Goal: Task Accomplishment & Management: Use online tool/utility

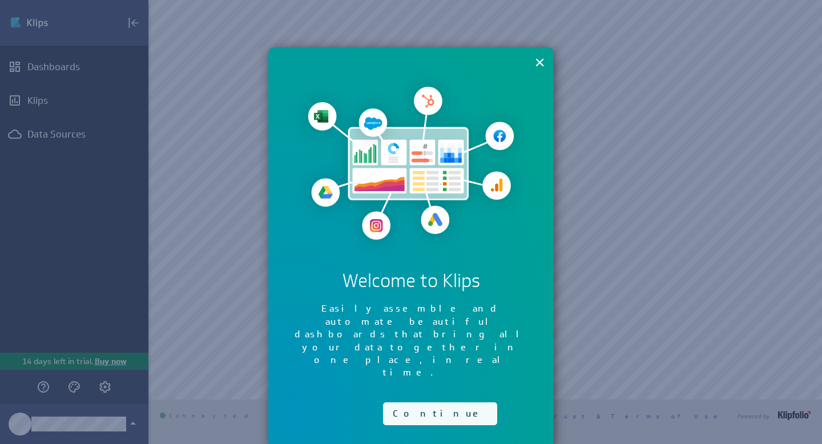
click at [409, 402] on button "Continue" at bounding box center [440, 413] width 114 height 23
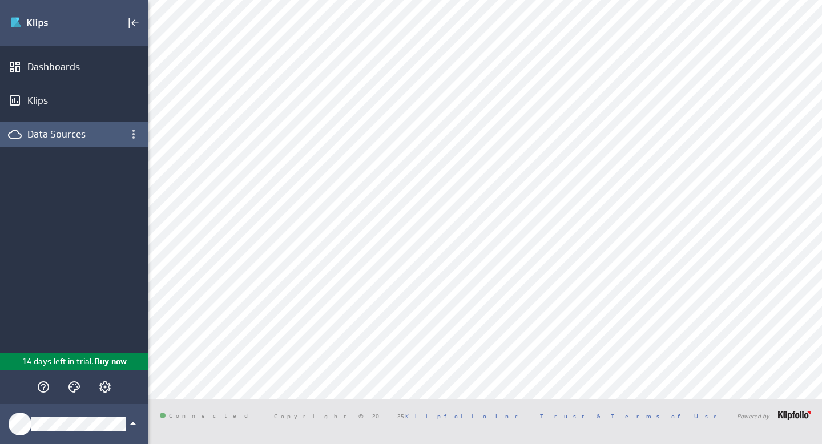
click at [81, 130] on div "Data Sources" at bounding box center [74, 134] width 94 height 13
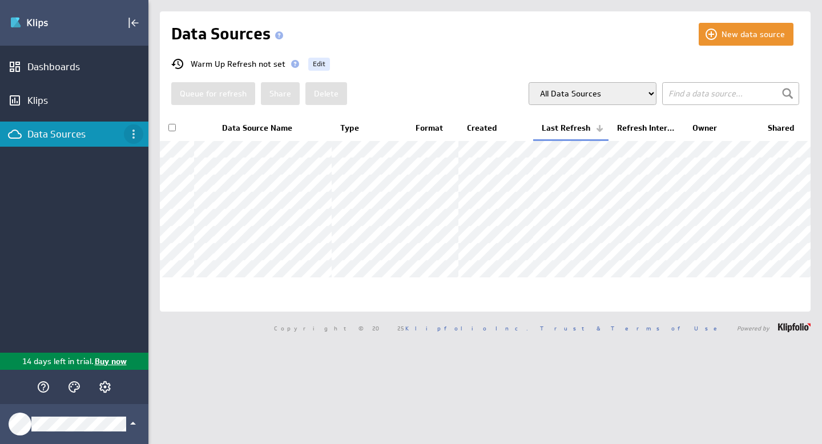
click at [132, 131] on icon "Data Sources menu" at bounding box center [133, 134] width 2 height 9
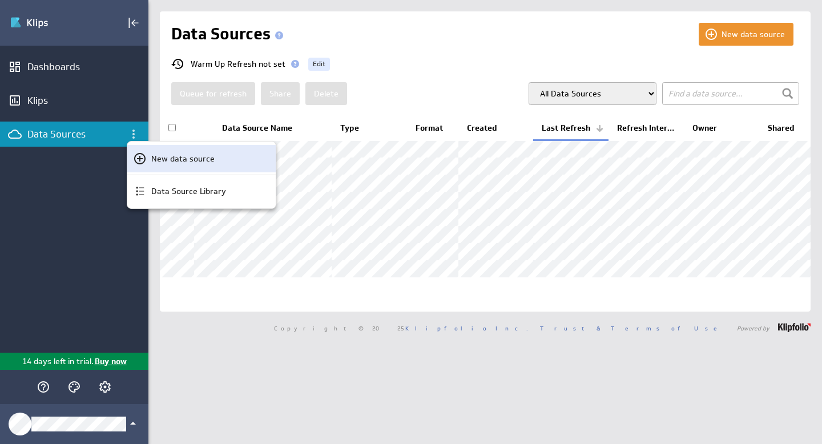
click at [138, 151] on div "New data source" at bounding box center [201, 158] width 148 height 27
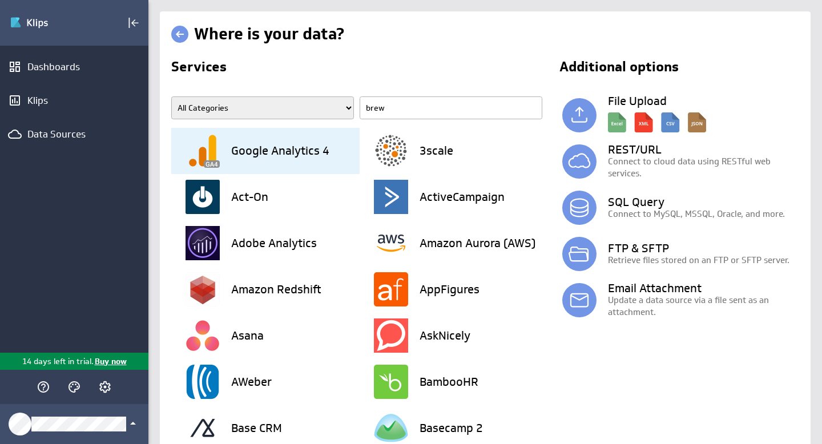
type input "breww"
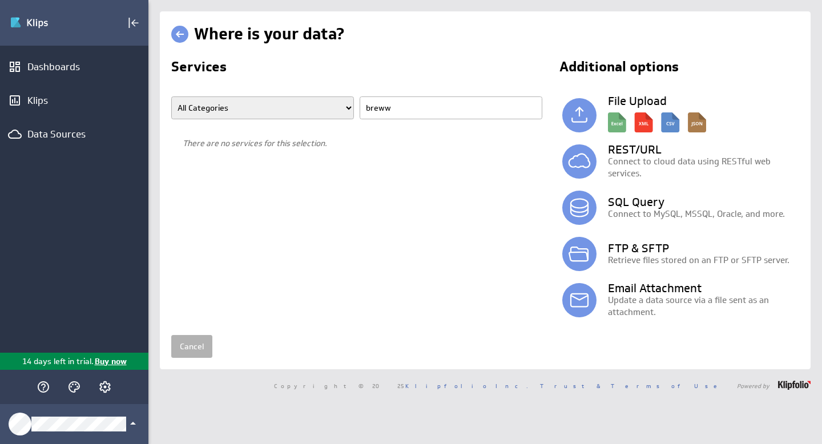
drag, startPoint x: 416, startPoint y: 111, endPoint x: 356, endPoint y: 107, distance: 60.6
click at [356, 107] on span "All Categories Advertising Cloud Storage Customer Support Data Store E-Mail Cam…" at bounding box center [359, 111] width 377 height 31
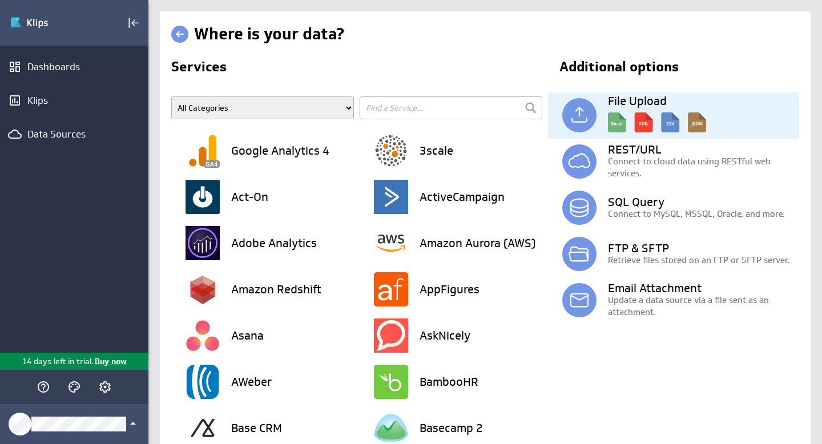
click at [615, 124] on img at bounding box center [657, 120] width 98 height 26
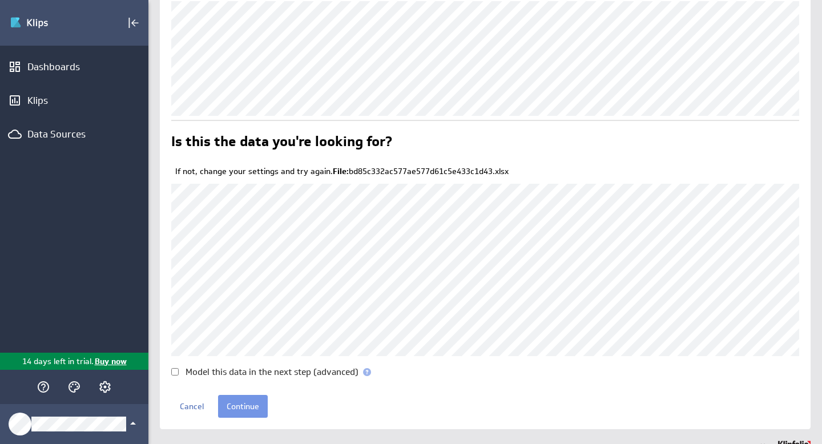
scroll to position [72, 0]
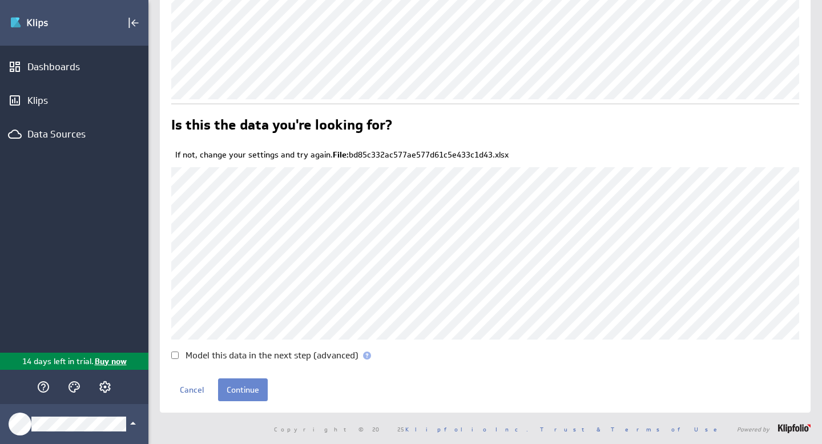
click at [240, 394] on input "Continue" at bounding box center [243, 389] width 50 height 23
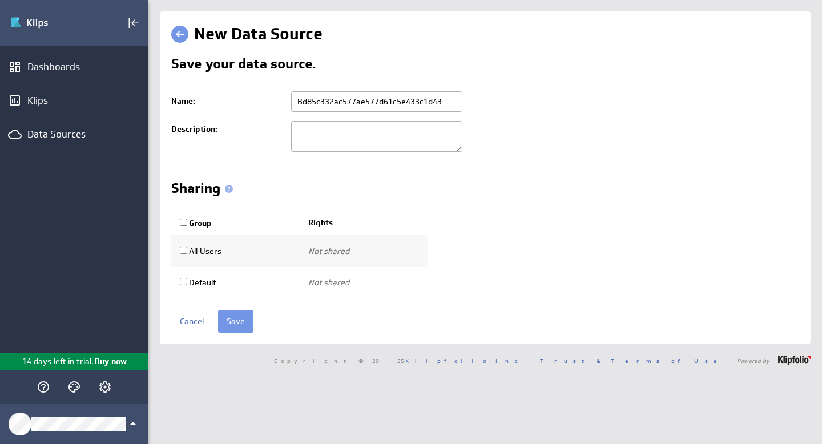
drag, startPoint x: 447, startPoint y: 103, endPoint x: 274, endPoint y: 103, distance: 172.9
click at [274, 103] on tr "Name: Bd85c332ac577ae577d61c5e433c1d43" at bounding box center [485, 102] width 628 height 30
type input "All Sales 9.10.25"
click at [307, 145] on textarea at bounding box center [376, 136] width 171 height 31
click at [233, 323] on input "Save" at bounding box center [235, 321] width 35 height 23
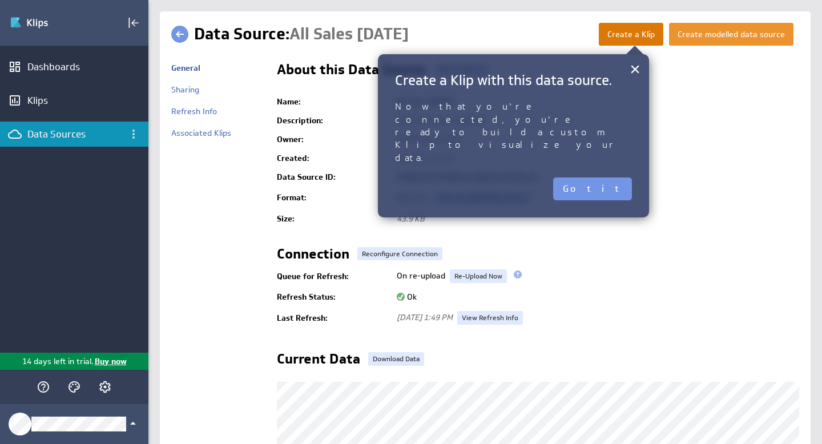
click at [619, 34] on button "Create a Klip" at bounding box center [631, 34] width 64 height 23
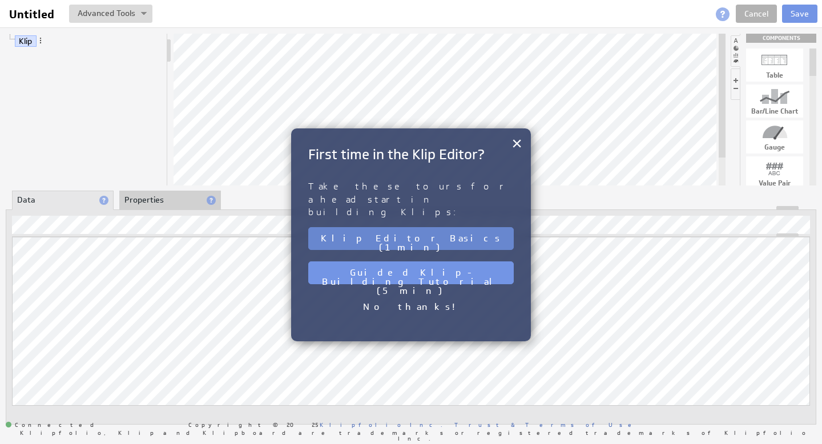
click at [402, 227] on button "Klip Editor Basics (1 min)" at bounding box center [410, 238] width 205 height 23
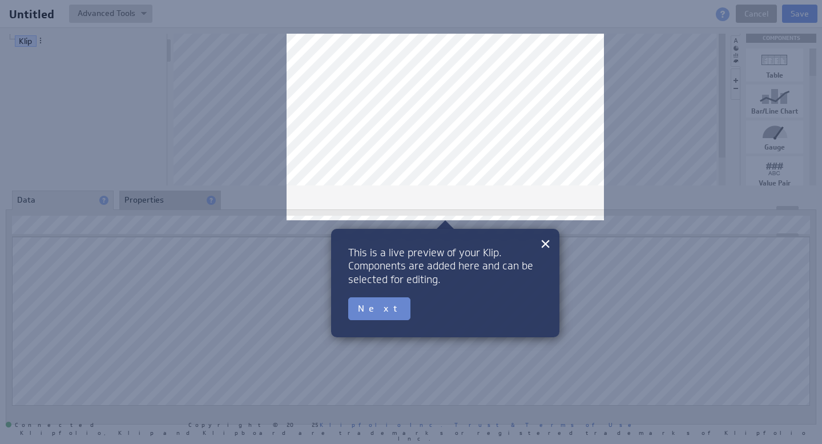
click at [370, 310] on button "Next" at bounding box center [379, 308] width 62 height 23
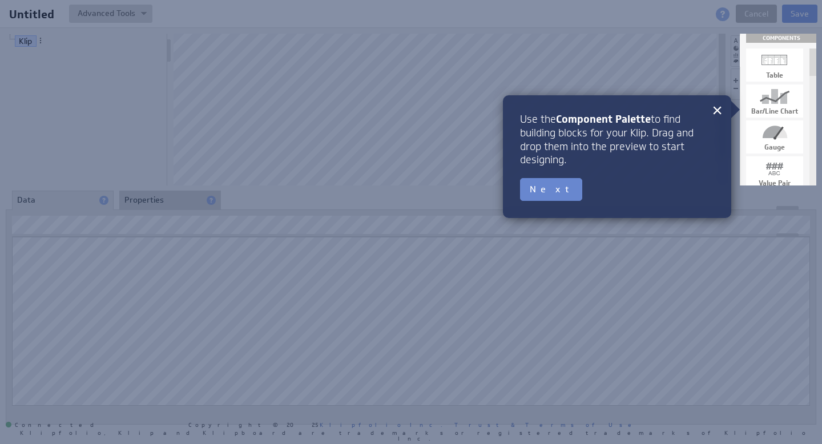
click at [546, 191] on button "Next" at bounding box center [551, 189] width 62 height 23
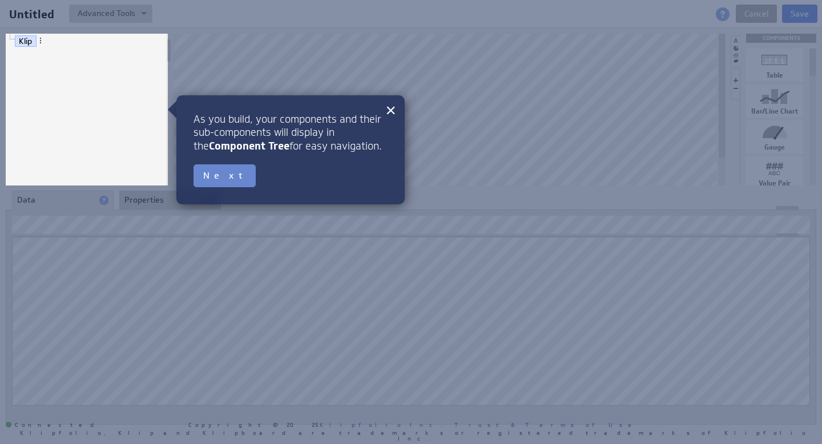
click at [218, 173] on button "Next" at bounding box center [224, 175] width 62 height 23
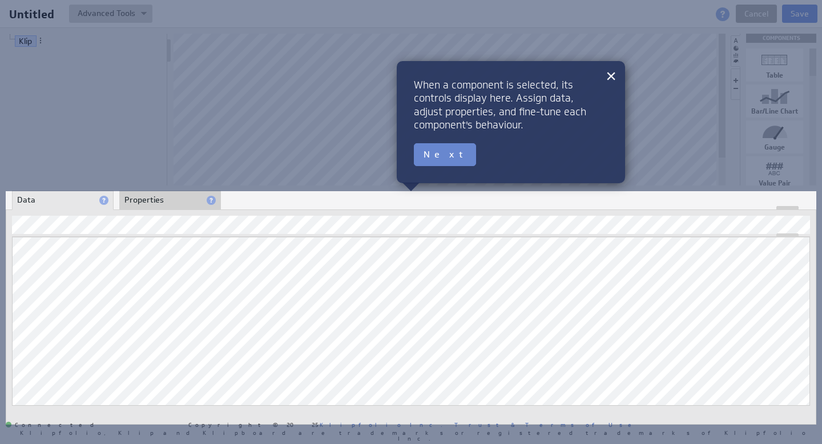
click at [431, 158] on button "Next" at bounding box center [445, 154] width 62 height 23
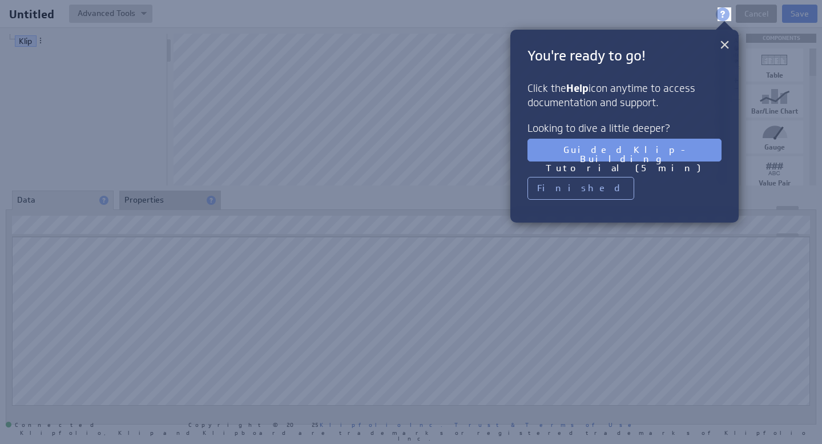
click at [721, 45] on button "×" at bounding box center [724, 44] width 11 height 23
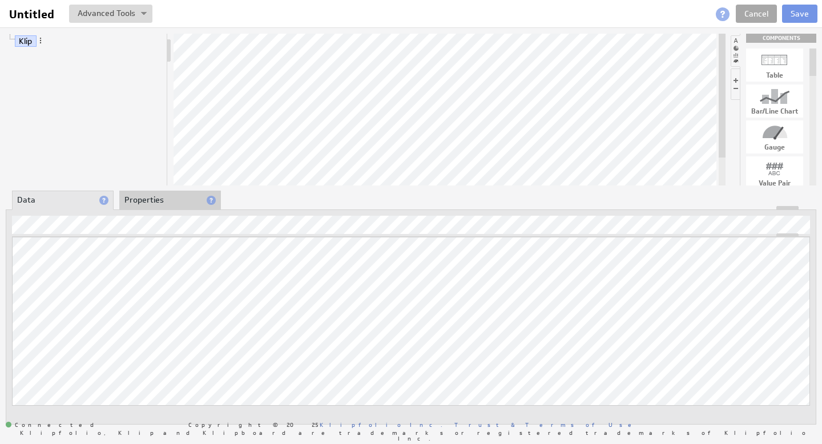
click at [761, 18] on link "Cancel" at bounding box center [756, 14] width 41 height 18
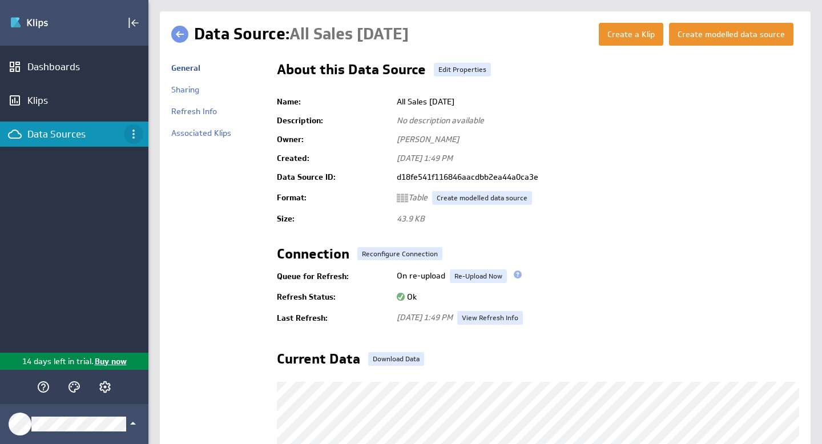
click at [132, 133] on icon "Data Sources menu" at bounding box center [134, 134] width 14 height 14
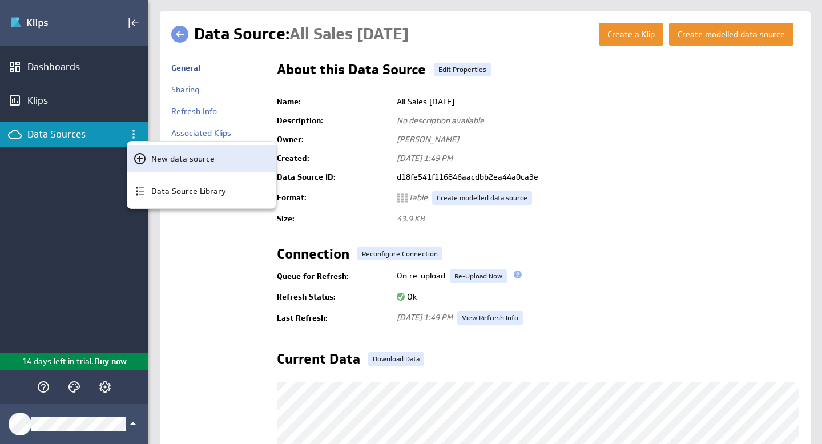
click at [148, 156] on div "New data source" at bounding box center [207, 159] width 120 height 12
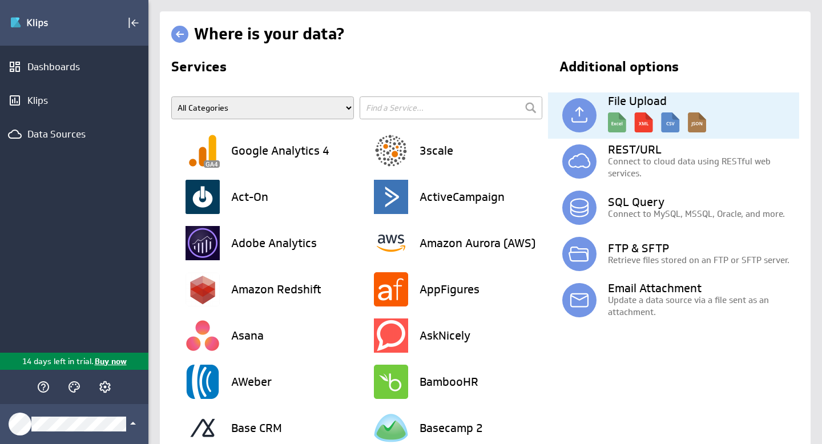
click at [614, 122] on img at bounding box center [657, 120] width 98 height 26
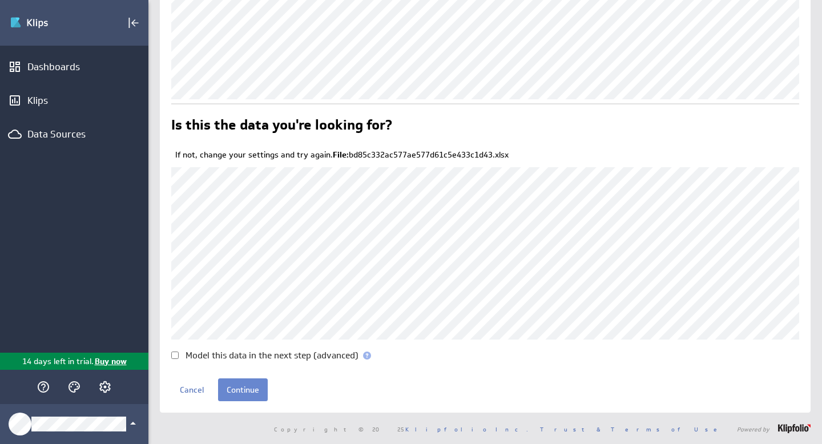
click at [236, 394] on input "Continue" at bounding box center [243, 389] width 50 height 23
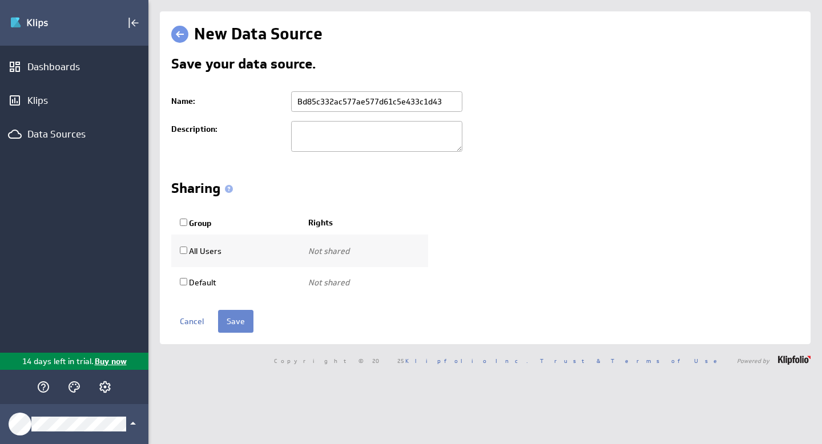
click at [236, 313] on input "Save" at bounding box center [235, 321] width 35 height 23
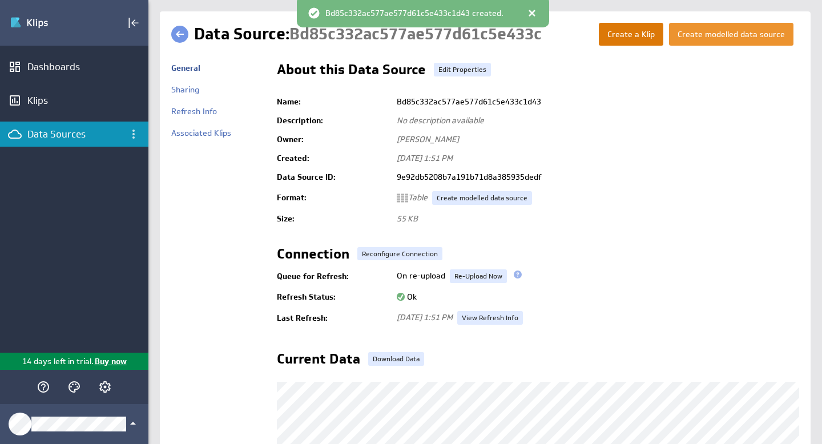
click at [631, 38] on button "Create a Klip" at bounding box center [631, 34] width 64 height 23
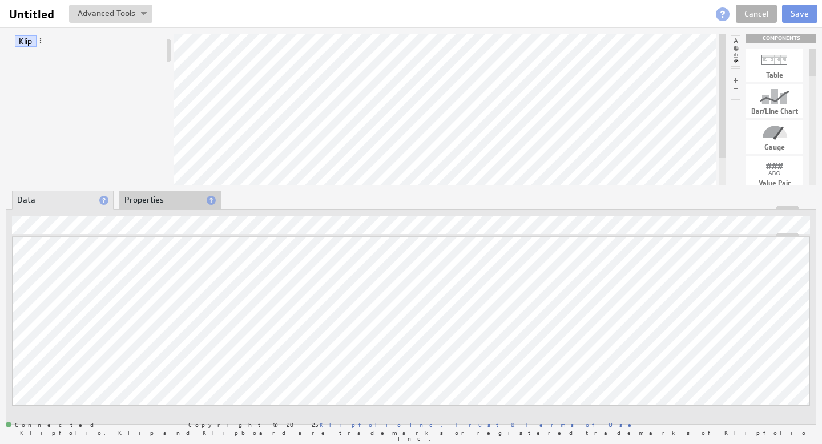
click at [735, 78] on li at bounding box center [734, 83] width 9 height 31
click at [735, 78] on li at bounding box center [735, 83] width 10 height 31
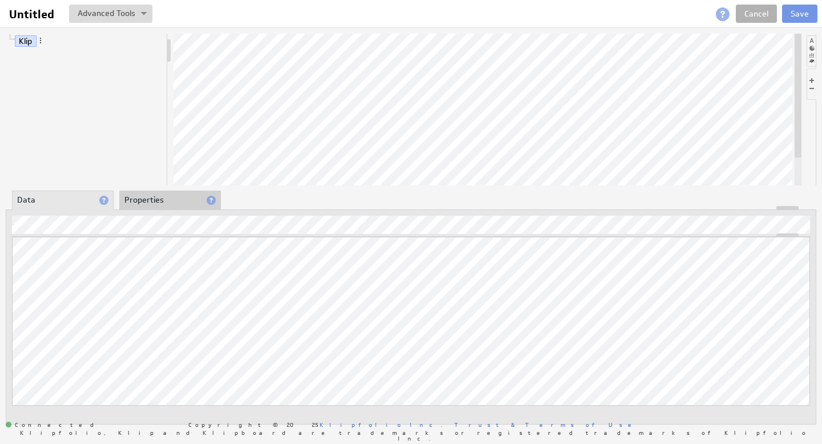
click at [810, 88] on li at bounding box center [811, 83] width 10 height 31
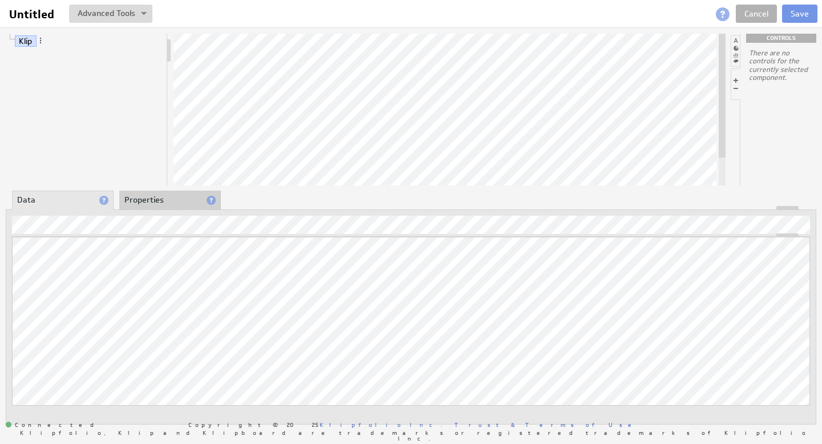
click at [735, 87] on li at bounding box center [735, 83] width 10 height 31
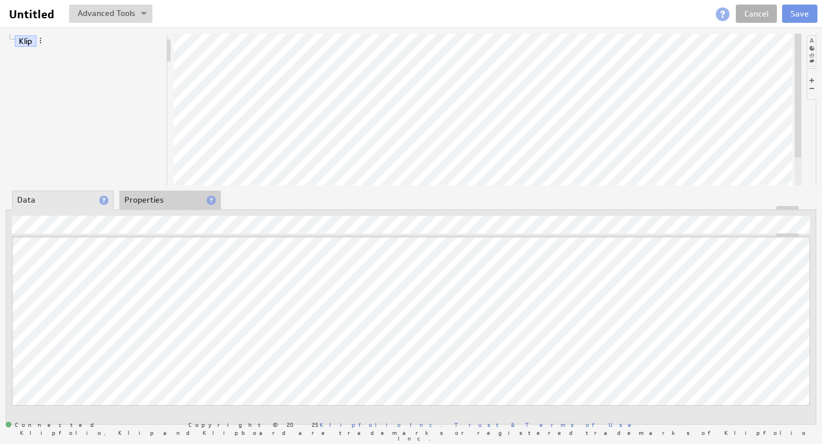
click at [810, 80] on li at bounding box center [811, 83] width 10 height 31
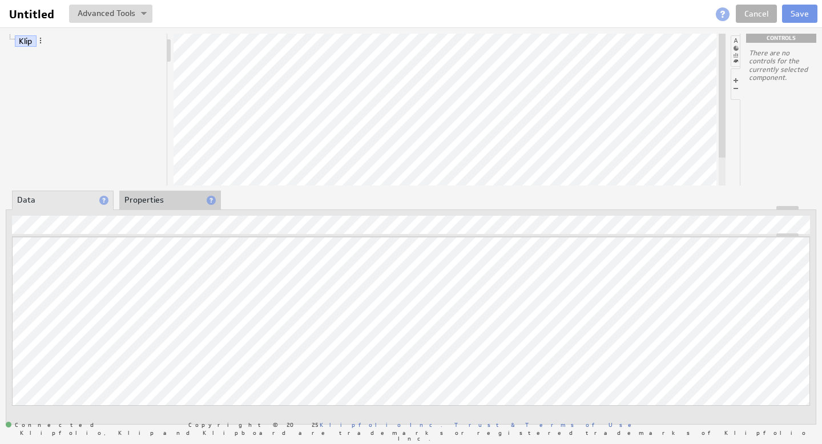
click at [810, 80] on div "There are no controls for the currently selected component." at bounding box center [781, 65] width 64 height 33
click at [781, 56] on div "There are no controls for the currently selected component." at bounding box center [781, 65] width 64 height 33
click at [737, 51] on li at bounding box center [734, 50] width 9 height 31
click at [774, 101] on div at bounding box center [774, 96] width 57 height 18
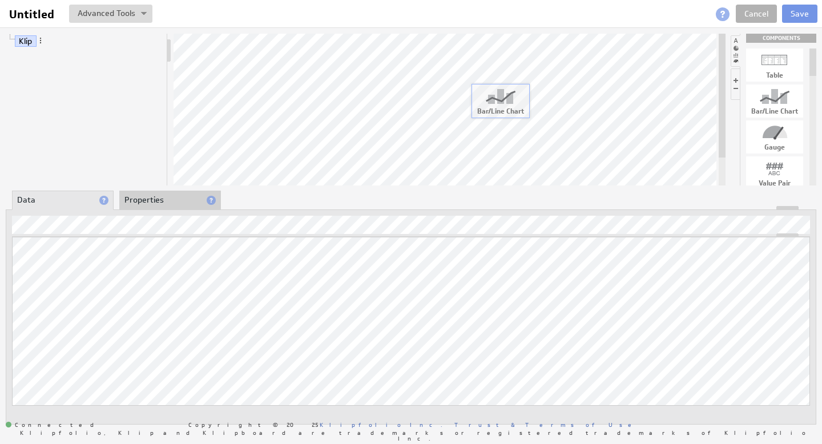
drag, startPoint x: 774, startPoint y: 101, endPoint x: 482, endPoint y: 92, distance: 292.9
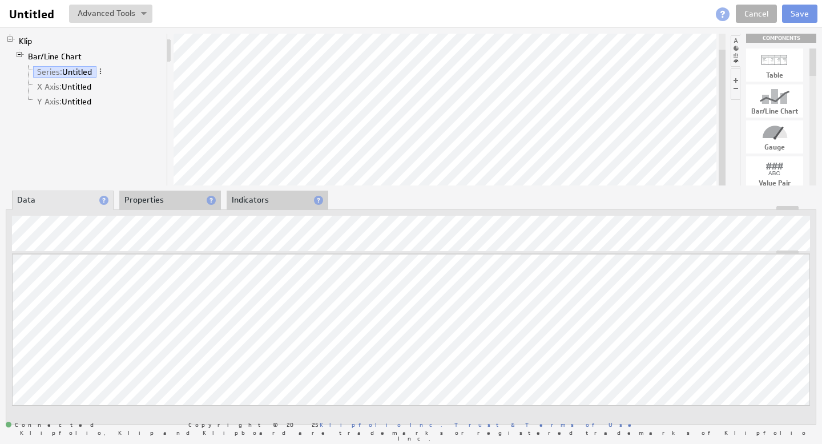
click at [103, 199] on span at bounding box center [103, 200] width 9 height 9
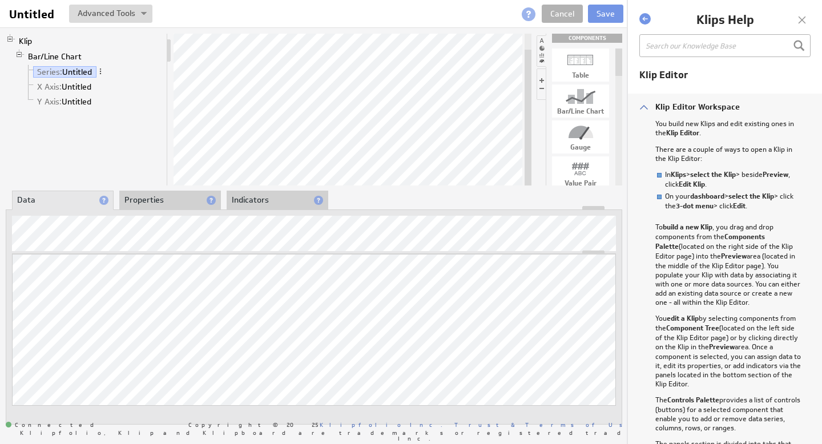
click at [103, 199] on span at bounding box center [103, 200] width 9 height 9
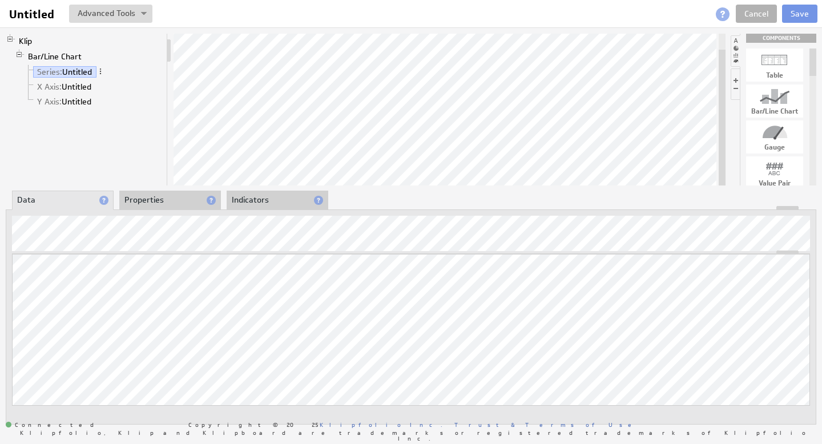
click at [103, 200] on span at bounding box center [103, 200] width 9 height 9
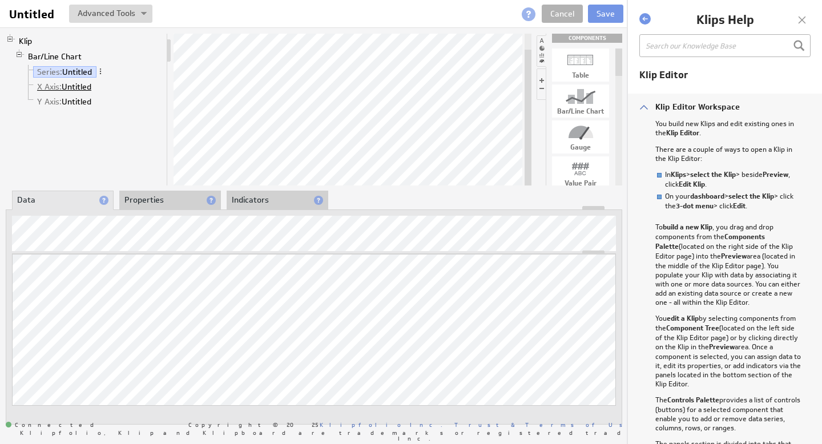
click at [67, 86] on link "X Axis: Untitled" at bounding box center [64, 86] width 63 height 11
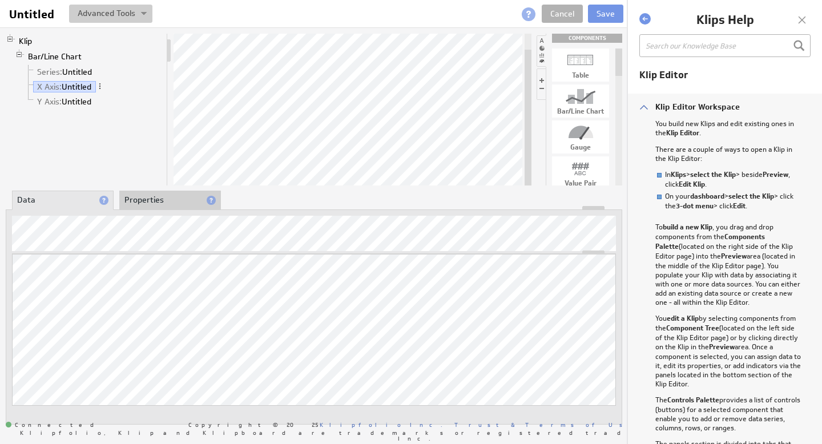
click at [138, 13] on button at bounding box center [110, 14] width 83 height 18
click at [68, 72] on link "Series: Untitled" at bounding box center [64, 71] width 63 height 11
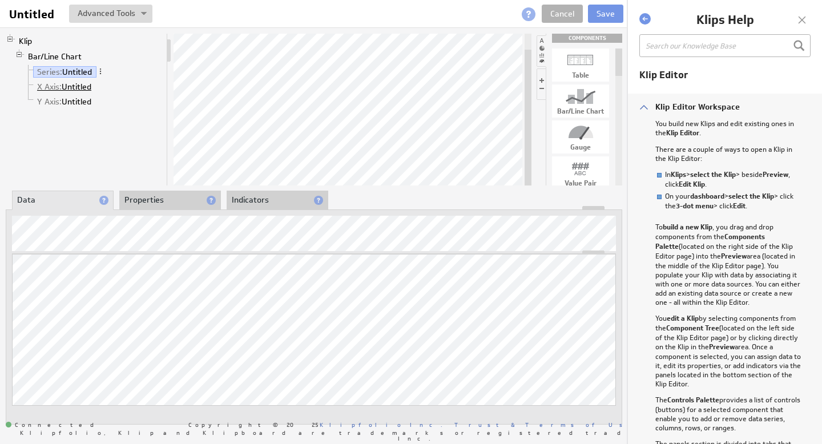
click at [76, 86] on link "X Axis: Untitled" at bounding box center [64, 86] width 63 height 11
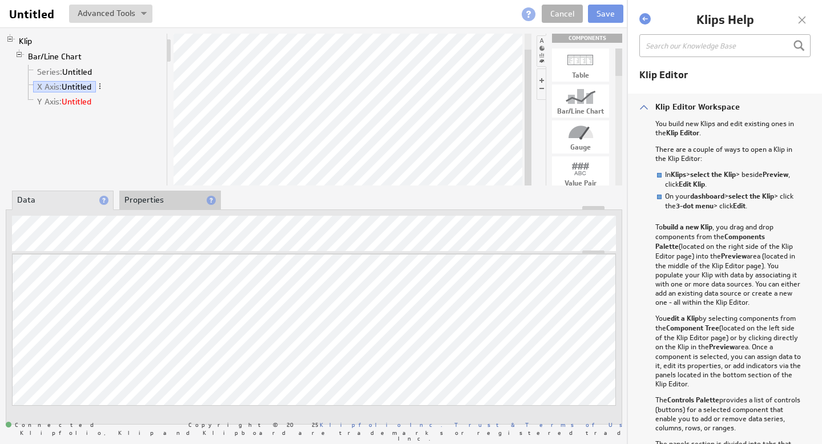
click at [69, 102] on link "Y Axis: Untitled" at bounding box center [64, 101] width 63 height 11
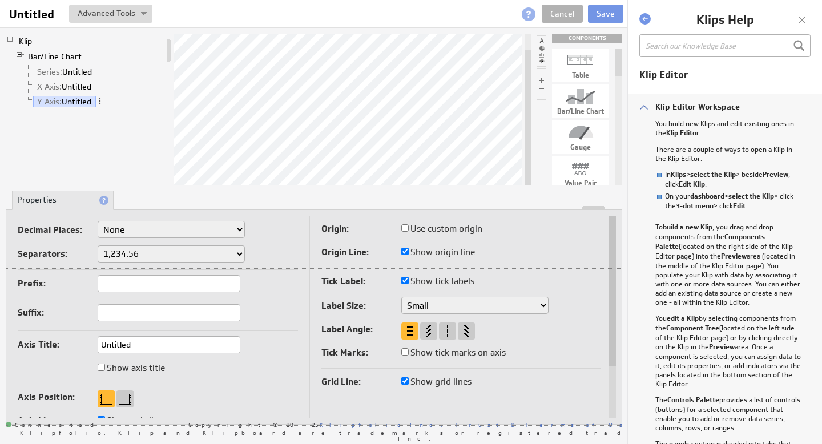
drag, startPoint x: 593, startPoint y: 208, endPoint x: 595, endPoint y: 276, distance: 67.4
click at [595, 276] on div "Decimal Places: None .# (1) .## (2) .### (3) .#### (4) Separators: 1,234.56 1.2…" at bounding box center [314, 316] width 616 height 215
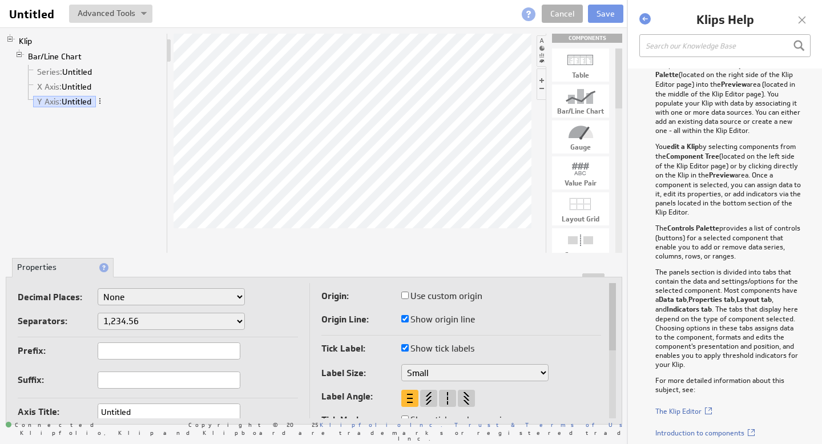
scroll to position [209, 0]
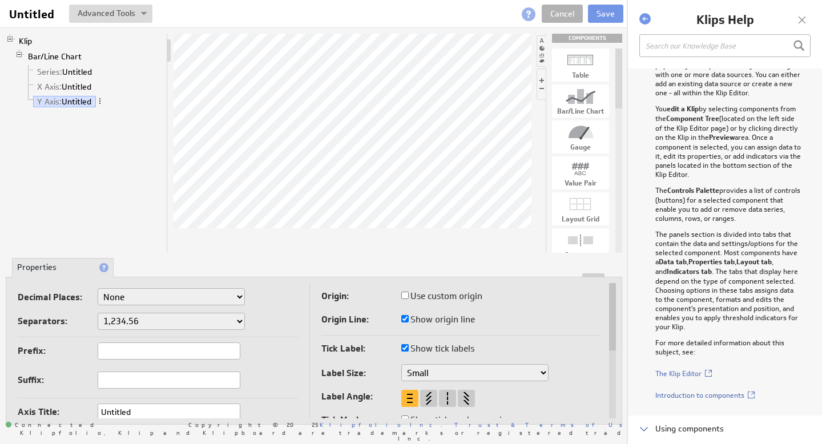
click at [584, 73] on div "Table" at bounding box center [580, 75] width 57 height 7
drag, startPoint x: 586, startPoint y: 68, endPoint x: 450, endPoint y: 107, distance: 141.6
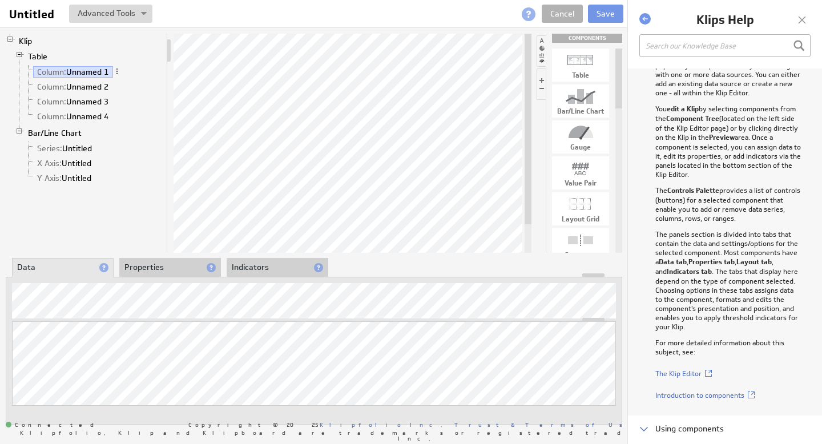
click at [165, 268] on li "Properties" at bounding box center [170, 267] width 102 height 19
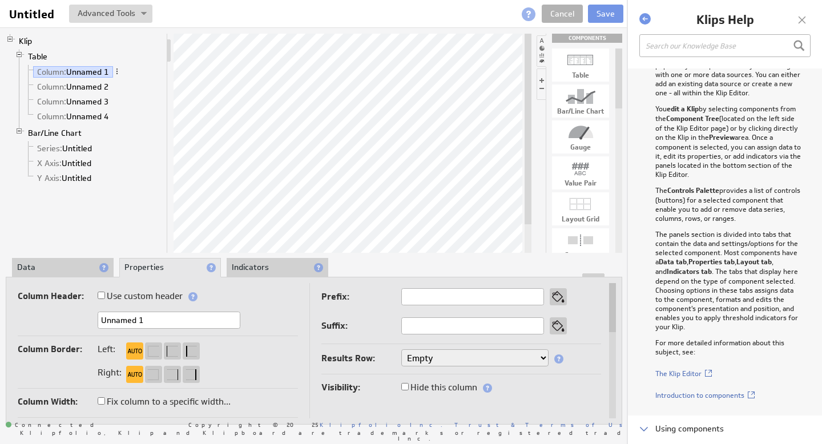
click at [264, 268] on li "Indicators" at bounding box center [278, 267] width 102 height 19
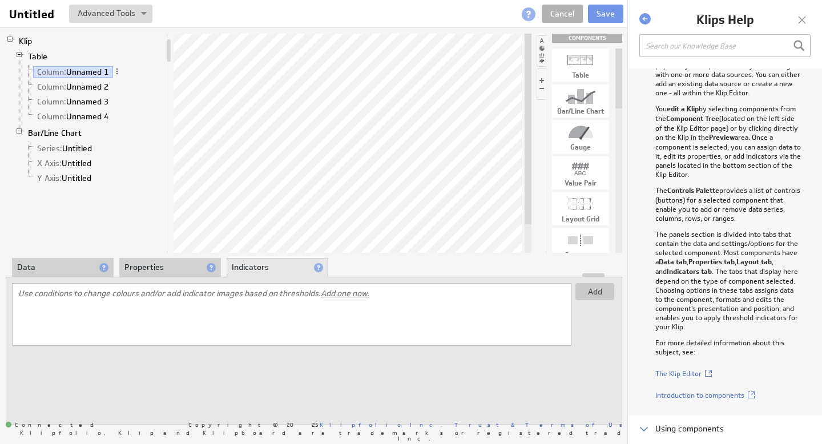
click at [62, 269] on li "Data" at bounding box center [63, 267] width 102 height 19
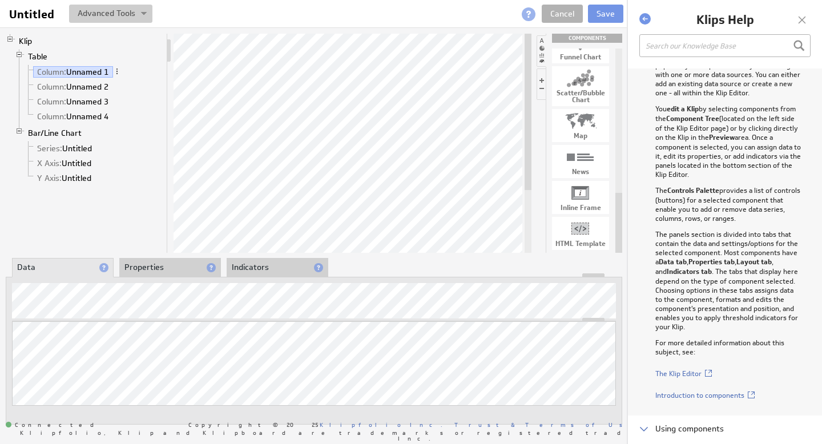
click at [132, 16] on button at bounding box center [110, 14] width 83 height 18
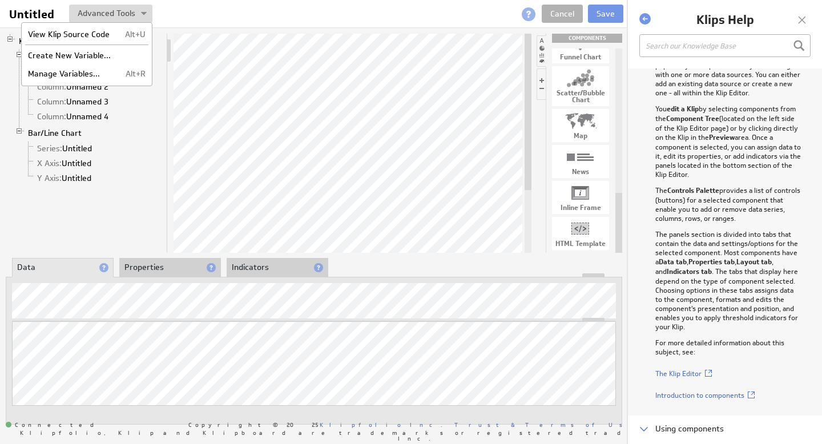
click at [259, 19] on div at bounding box center [279, 14] width 255 height 18
click at [805, 19] on div at bounding box center [801, 19] width 17 height 17
